Goal: Transaction & Acquisition: Book appointment/travel/reservation

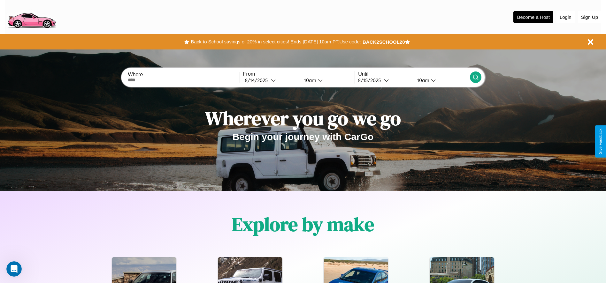
click at [276, 42] on button "Back to School savings of 20% in select cities! Ends [DATE] 10am PT. Use code:" at bounding box center [275, 41] width 173 height 9
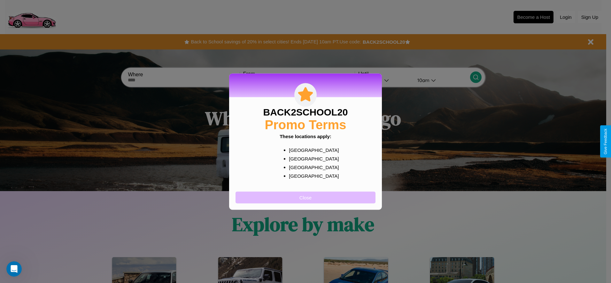
click at [305, 197] on button "Close" at bounding box center [305, 198] width 140 height 12
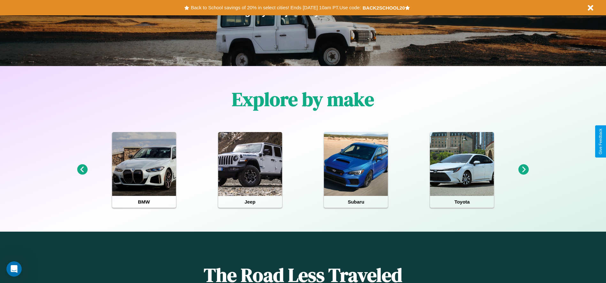
scroll to position [133, 0]
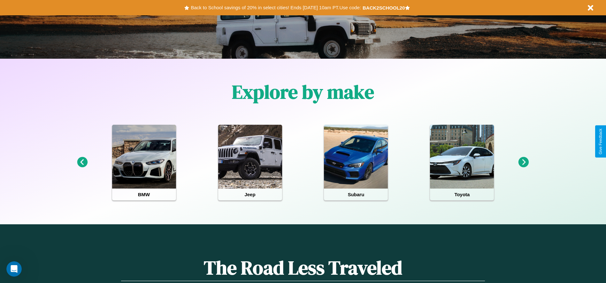
click at [523, 163] on icon at bounding box center [523, 162] width 11 height 11
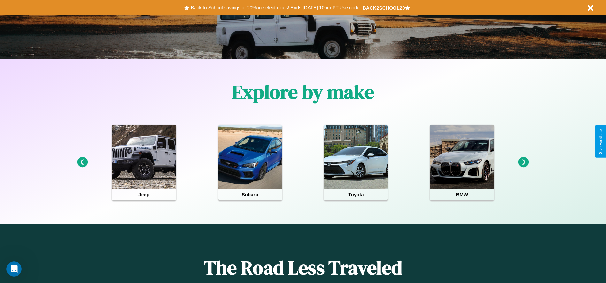
click at [523, 163] on icon at bounding box center [523, 162] width 11 height 11
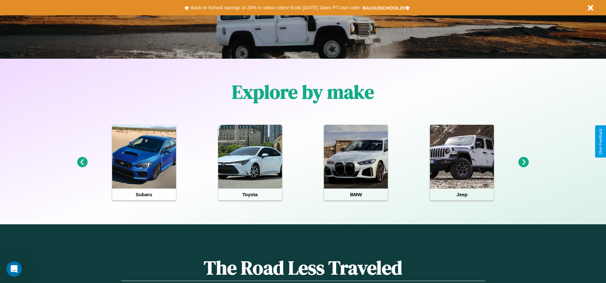
click at [523, 163] on icon at bounding box center [523, 162] width 11 height 11
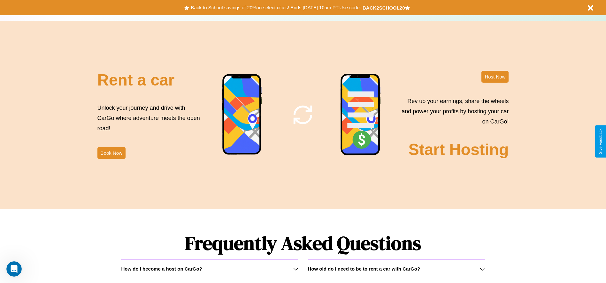
scroll to position [773, 0]
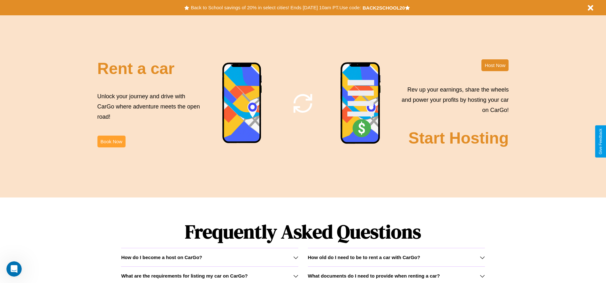
click at [111, 141] on button "Book Now" at bounding box center [111, 142] width 28 height 12
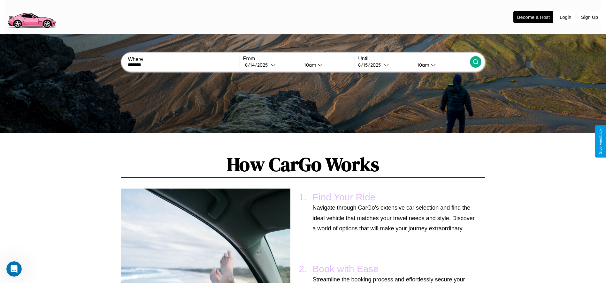
type input "*******"
click at [475, 62] on icon at bounding box center [475, 62] width 6 height 6
